Goal: Information Seeking & Learning: Learn about a topic

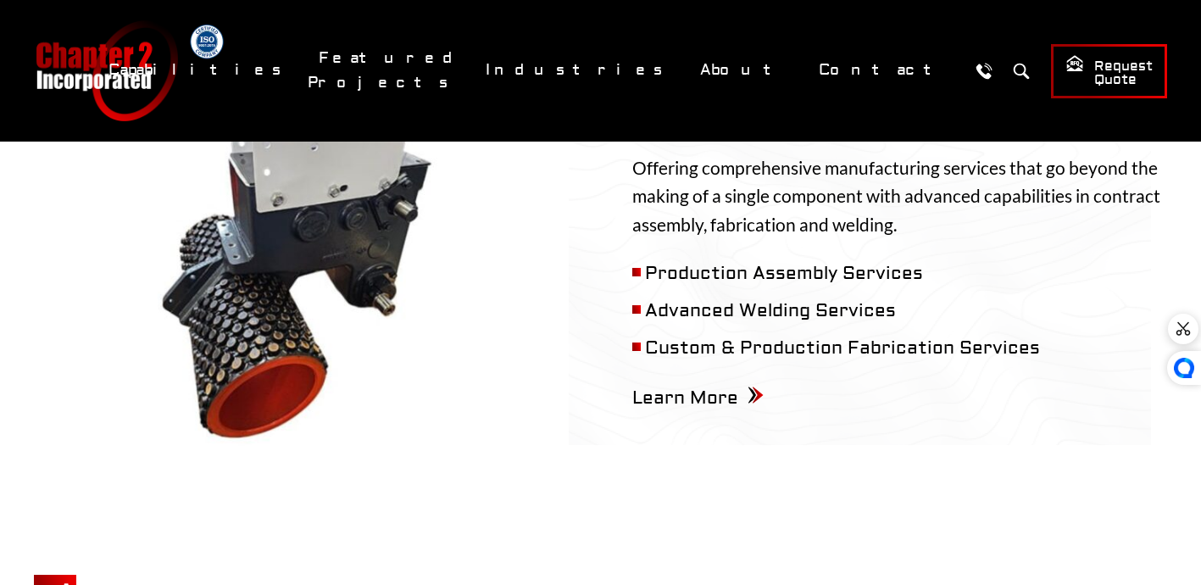
scroll to position [1248, 0]
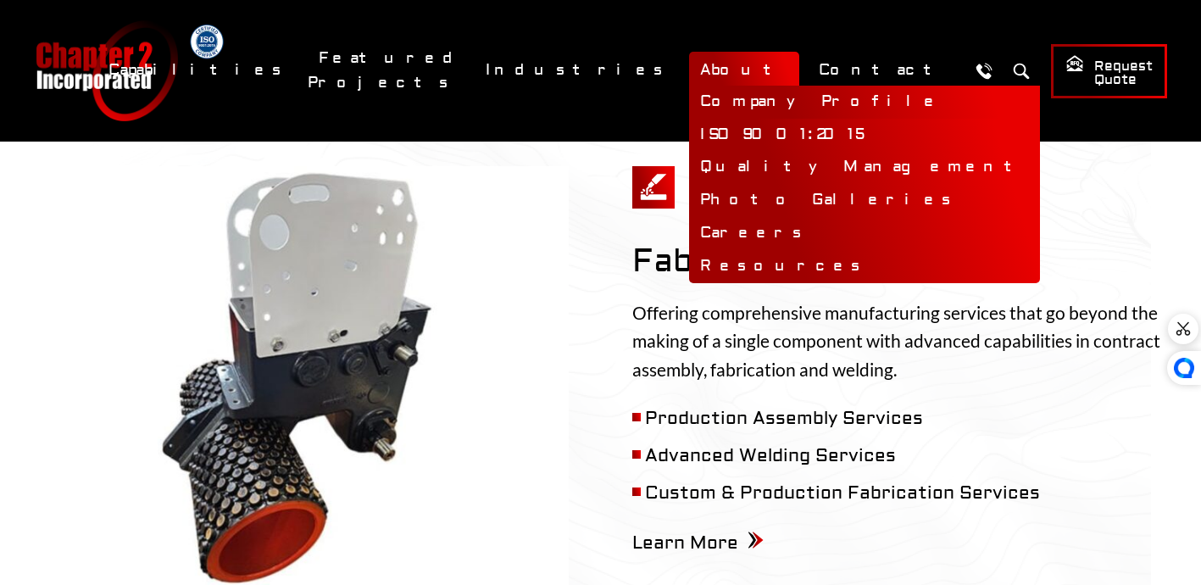
click at [798, 103] on link "Company Profile" at bounding box center [864, 102] width 351 height 33
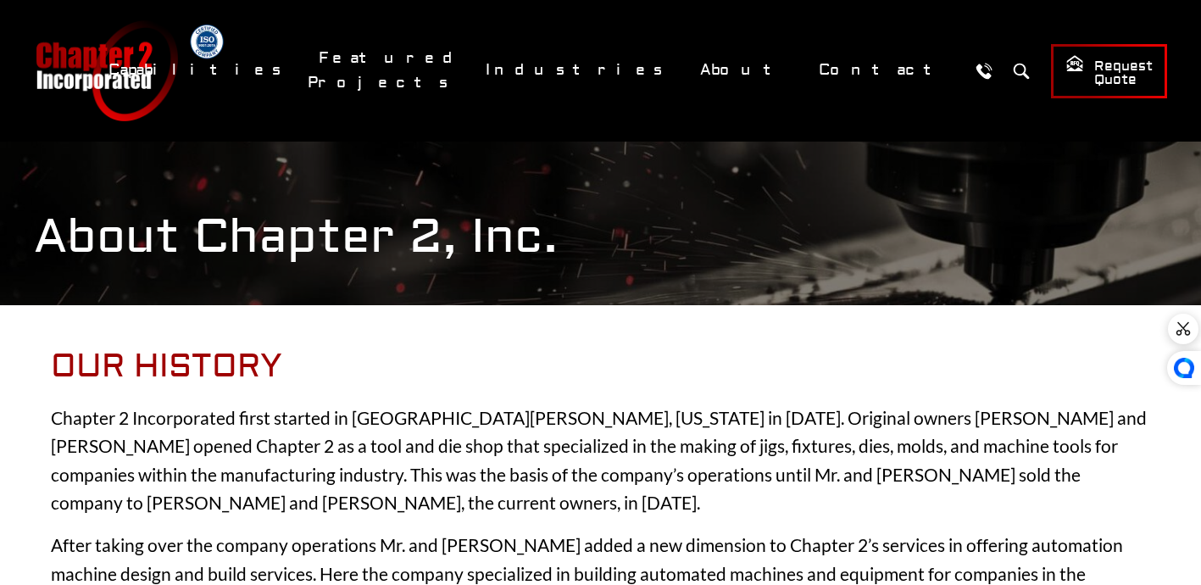
scroll to position [1191, 0]
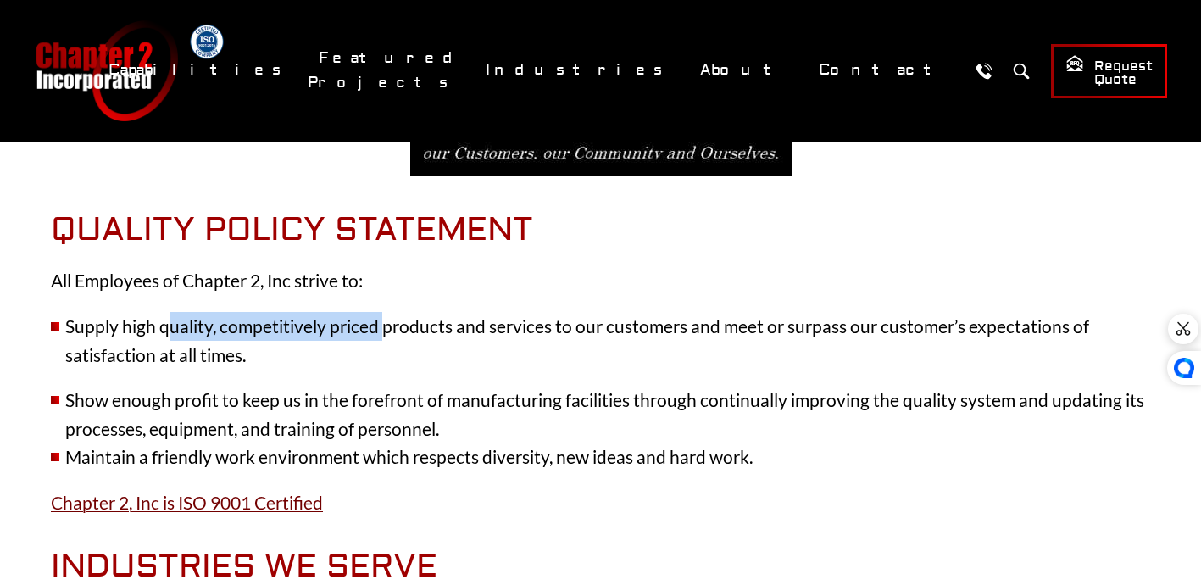
drag, startPoint x: 208, startPoint y: 288, endPoint x: 382, endPoint y: 288, distance: 174.6
click at [382, 312] on li "Supply high quality, competitively priced products and services to our customer…" at bounding box center [600, 340] width 1099 height 57
drag, startPoint x: 273, startPoint y: 326, endPoint x: 417, endPoint y: 328, distance: 144.1
click at [432, 327] on li "Supply high quality, competitively priced products and services to our customer…" at bounding box center [600, 340] width 1099 height 57
